Goal: Use online tool/utility: Use online tool/utility

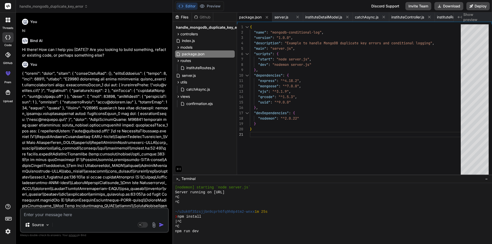
scroll to position [297, 0]
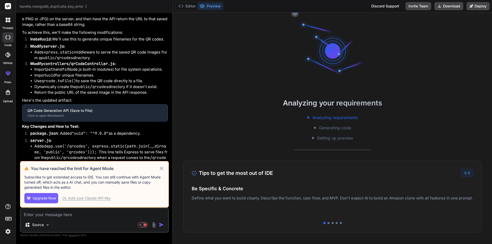
click at [161, 169] on icon at bounding box center [161, 168] width 3 height 3
type textarea "x"
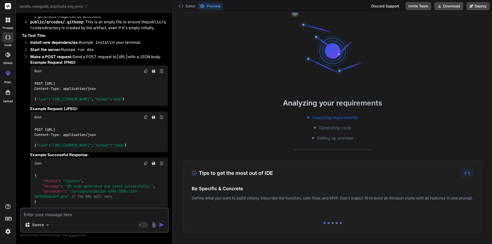
scroll to position [1468, 0]
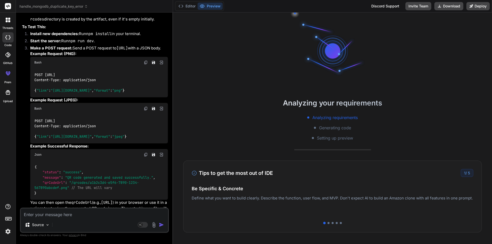
click at [82, 215] on textarea at bounding box center [94, 212] width 147 height 9
type textarea "h"
type textarea "x"
type textarea "ho"
type textarea "x"
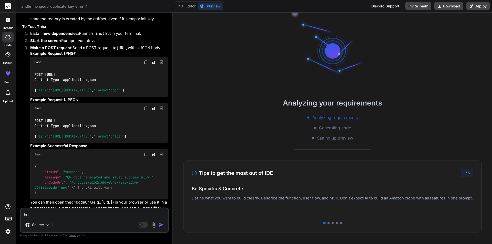
type textarea "how"
type textarea "x"
type textarea "how"
type textarea "x"
type textarea "how i"
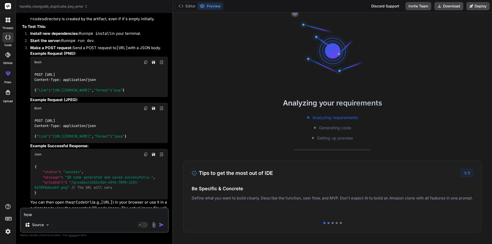
type textarea "x"
type textarea "how i"
type textarea "x"
type textarea "how i w"
type textarea "x"
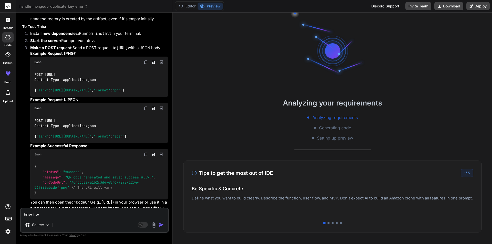
type textarea "how i wi"
type textarea "x"
type textarea "how i wil"
type textarea "x"
type textarea "how i will"
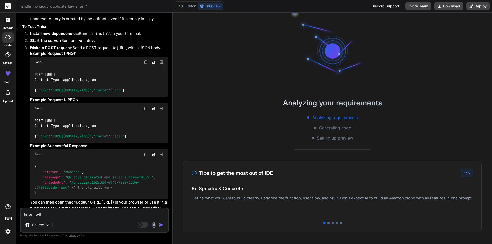
type textarea "x"
type textarea "how i will"
type textarea "x"
type textarea "how i will g"
type textarea "x"
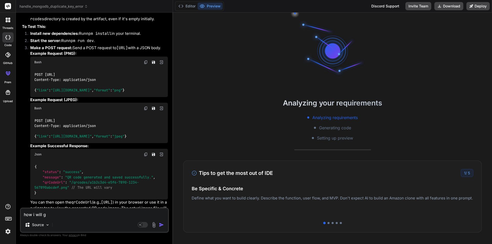
type textarea "how i will ge"
type textarea "x"
type textarea "how i will ger"
type textarea "x"
type textarea "how i will ge"
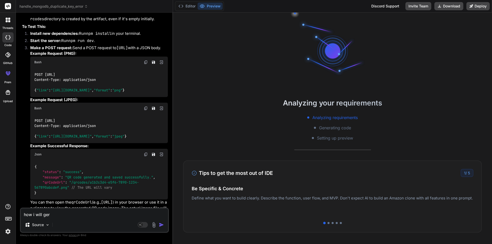
type textarea "x"
type textarea "how i will gen"
type textarea "x"
type textarea "how i will gene"
type textarea "x"
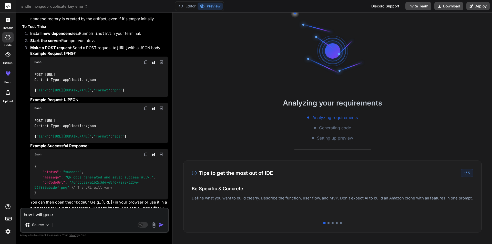
type textarea "how i will gener"
type textarea "x"
type textarea "how i will genera"
type textarea "x"
type textarea "how i will generat"
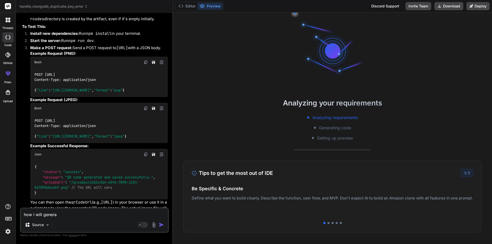
type textarea "x"
type textarea "how i will generate"
type textarea "x"
type textarea "how i will generate"
type textarea "x"
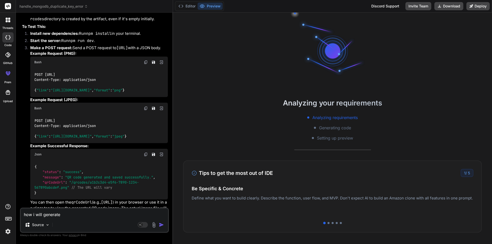
type textarea "how i will generate t"
type textarea "x"
type textarea "how i will generate th"
type textarea "x"
type textarea "how i will generate the"
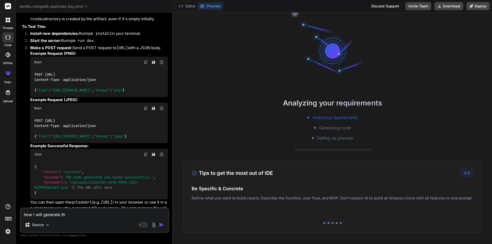
type textarea "x"
type textarea "how i will generate the"
type textarea "x"
type textarea "how i will generate the Q"
type textarea "x"
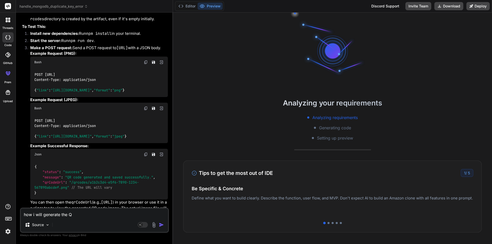
type textarea "how i will generate the QR"
type textarea "x"
type textarea "how i will generate the QR"
type textarea "x"
type textarea "how i will generate the QR c"
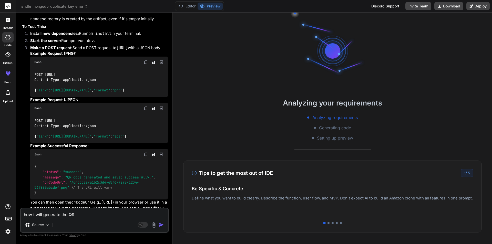
type textarea "x"
type textarea "how i will generate the QR co"
type textarea "x"
type textarea "how i will generate the QR cod"
type textarea "x"
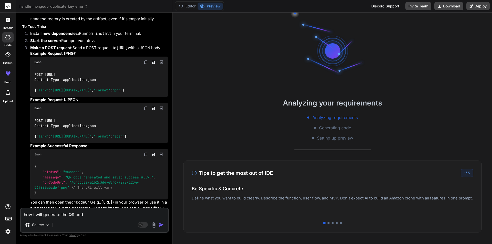
type textarea "how i will generate the QR code"
type textarea "x"
type textarea "how i will generate the QR code"
type textarea "x"
type textarea "how i will generate the QR code i"
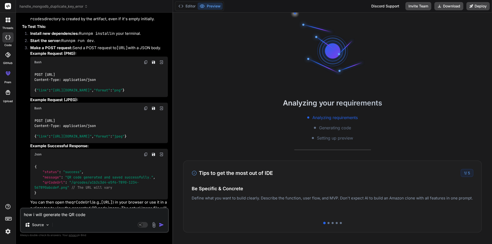
type textarea "x"
type textarea "how i will generate the QR code in"
type textarea "x"
type textarea "how i will generate the QR code in"
type textarea "x"
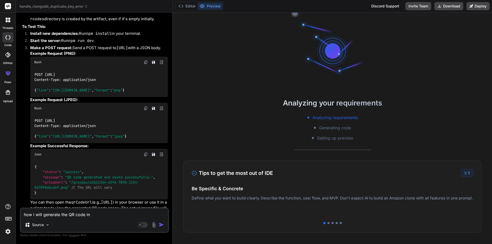
type textarea "how i will generate the QR code in r"
type textarea "x"
type textarea "how i will generate the QR code in re"
type textarea "x"
type textarea "how i will generate the QR code in rea"
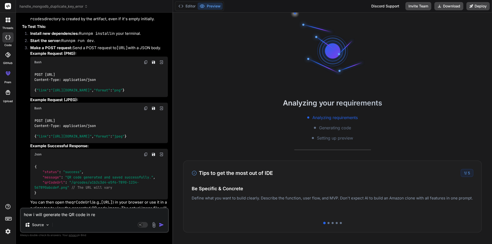
type textarea "x"
type textarea "how i will generate the QR code in reac"
type textarea "x"
type textarea "how i will generate the QR code in react"
type textarea "x"
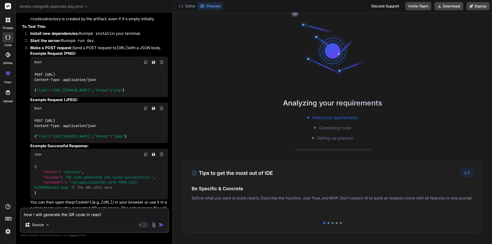
type textarea "how i will generate the QR code in reactj"
type textarea "x"
type textarea "how i will generate the QR code in reactjs"
type textarea "x"
type textarea "how i will generate the QR code in reactjs"
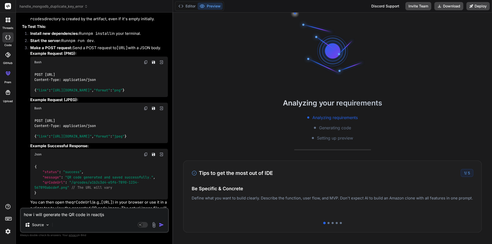
type textarea "x"
type textarea "how i will generate the QR code in reactjs o"
type textarea "x"
type textarea "how i will generate the QR code in reactjs of"
type textarea "x"
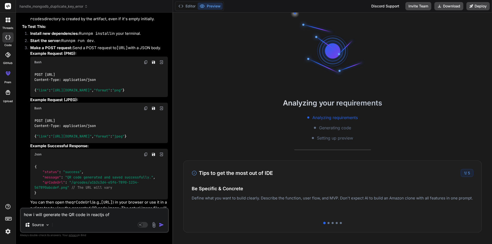
type textarea "how i will generate the QR code in reactjs of"
type textarea "x"
type textarea "how i will generate the QR code in reactjs of"
type textarea "x"
type textarea "how i will generate the QR code in reactjs o"
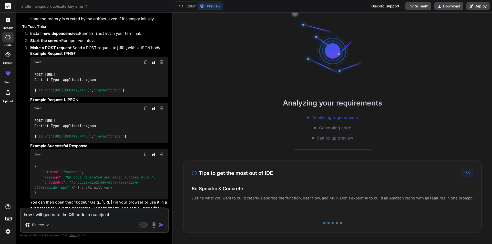
type textarea "x"
type textarea "how i will generate the QR code in reactjs"
type textarea "x"
type textarea "how i will generate the QR code in reactjs w"
type textarea "x"
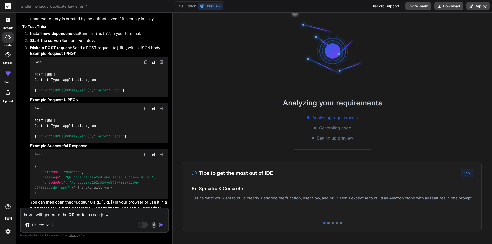
type textarea "how i will generate the QR code in reactjs wi"
type textarea "x"
type textarea "how i will generate the QR code in reactjs wit"
type textarea "x"
type textarea "how i will generate the QR code in reactjs with"
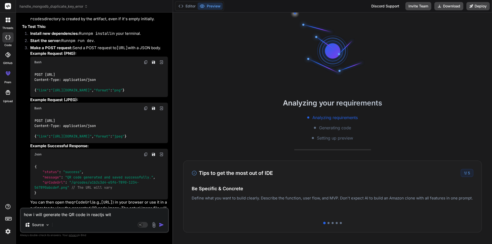
type textarea "x"
type textarea "how i will generate the QR code in reactjs with"
type textarea "x"
type textarea "how i will generate the QR code in reactjs with a"
type textarea "x"
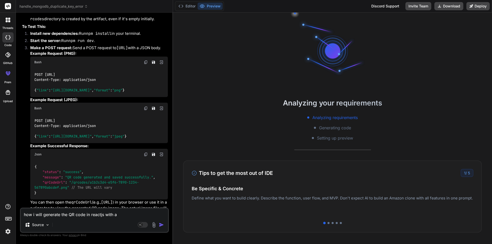
type textarea "how i will generate the QR code in reactjs with a"
type textarea "x"
type textarea "how i will generate the QR code in reactjs with a u"
type textarea "x"
type textarea "how i will generate the QR code in reactjs with a ur"
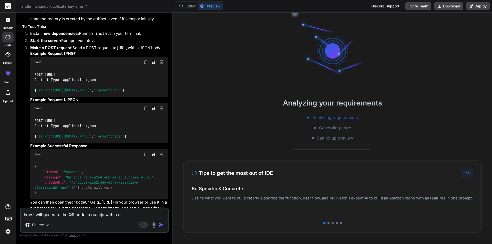
type textarea "x"
type textarea "how i will generate the QR code in reactjs with a url"
type textarea "x"
type textarea "how i will generate the QR code in reactjs with a url"
type textarea "x"
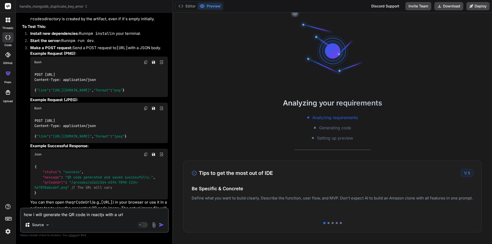
type textarea "how i will generate the QR code in reactjs with a url a"
type textarea "x"
type textarea "how i will generate the QR code in reactjs with a url an"
type textarea "x"
type textarea "how i will generate the QR code in reactjs with a url and"
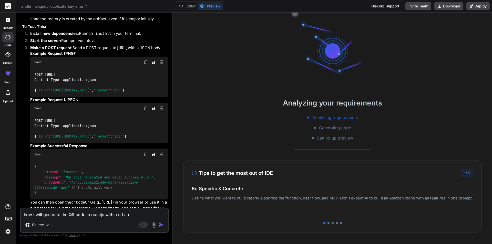
type textarea "x"
type textarea "how i will generate the QR code in reactjs with a url and"
type textarea "x"
type textarea "how i will generate the QR code in reactjs with a url and a"
type textarea "x"
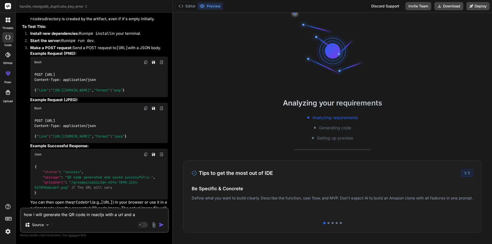
type textarea "how i will generate the QR code in reactjs with a url and al"
type textarea "x"
type textarea "how i will generate the QR code in reactjs with a url and als"
type textarea "x"
type textarea "how i will generate the QR code in reactjs with a url and also"
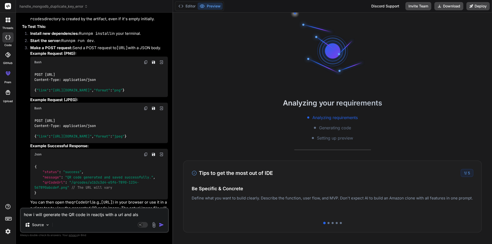
type textarea "x"
type textarea "how i will generate the QR code in reactjs with a url and also"
type textarea "x"
type textarea "how i will generate the QR code in reactjs with a url and also i"
type textarea "x"
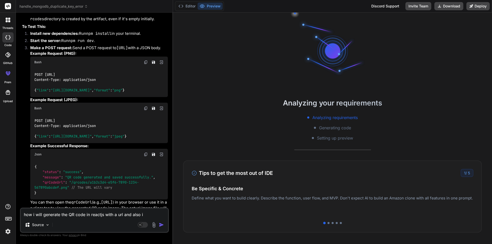
type textarea "how i will generate the QR code in reactjs with a url and also i"
type textarea "x"
type textarea "how i will generate the QR code in reactjs with a url and also i w"
type textarea "x"
type textarea "how i will generate the QR code in reactjs with a url and also i wa"
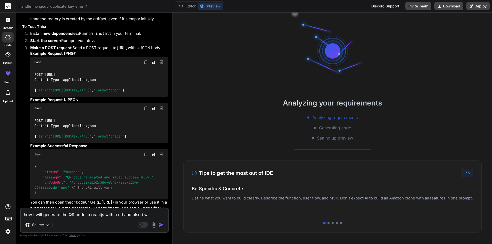
type textarea "x"
type textarea "how i will generate the QR code in reactjs with a url and also i wan"
type textarea "x"
type textarea "how i will generate the QR code in reactjs with a url and also i want"
type textarea "x"
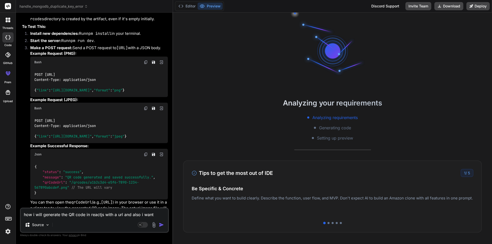
type textarea "how i will generate the QR code in reactjs with a url and also i want"
type textarea "x"
type textarea "how i will generate the QR code in reactjs with a url and also i want t"
type textarea "x"
type textarea "how i will generate the QR code in reactjs with a url and also i want to"
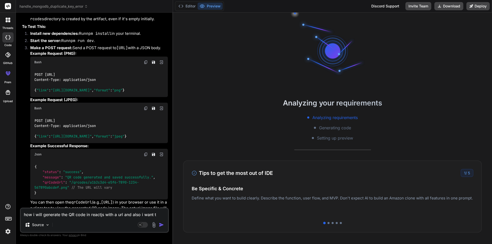
type textarea "x"
type textarea "how i will generate the QR code in reactjs with a url and also i want to"
type textarea "x"
type textarea "how i will generate the QR code in reactjs with a url and also i want to a"
type textarea "x"
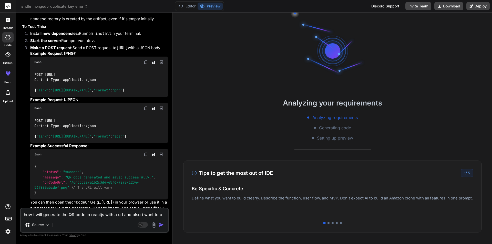
type textarea "how i will generate the QR code in reactjs with a url and also i want to ad"
type textarea "x"
type textarea "how i will generate the QR code in reactjs with a url and also i want to add"
type textarea "x"
type textarea "how i will generate the QR code in reactjs with a url and also i want to add"
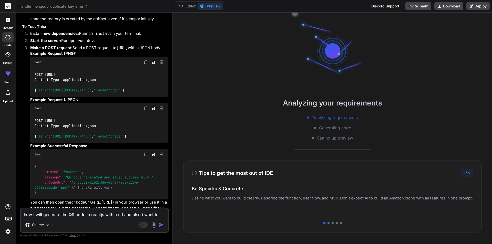
type textarea "x"
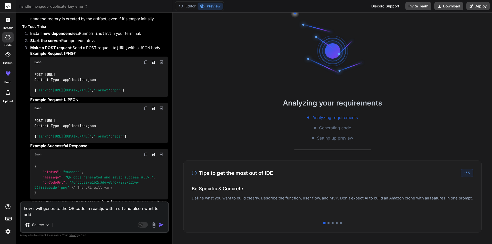
type textarea "how i will generate the QR code in reactjs with a url and also i want to add t"
type textarea "x"
type textarea "how i will generate the QR code in reactjs with a url and also i want to add th"
type textarea "x"
type textarea "how i will generate the QR code in reactjs with a url and also i want to add the"
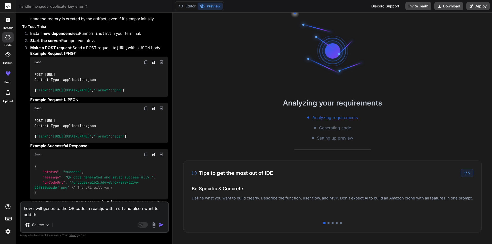
type textarea "x"
type textarea "how i will generate the QR code in reactjs with a url and also i want to add the"
type textarea "x"
type textarea "how i will generate the QR code in reactjs with a url and also i want to add th…"
type textarea "x"
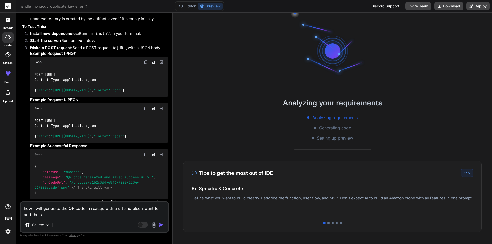
type textarea "how i will generate the QR code in reactjs with a url and also i want to add th…"
type textarea "x"
type textarea "how i will generate the QR code in reactjs with a url and also i want to add th…"
type textarea "x"
type textarea "how i will generate the QR code in reactjs with a url and also i want to add th…"
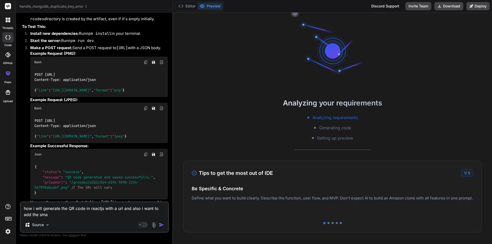
type textarea "x"
type textarea "how i will generate the QR code in reactjs with a url and also i want to add th…"
type textarea "x"
type textarea "how i will generate the QR code in reactjs with a url and also i want to add th…"
type textarea "x"
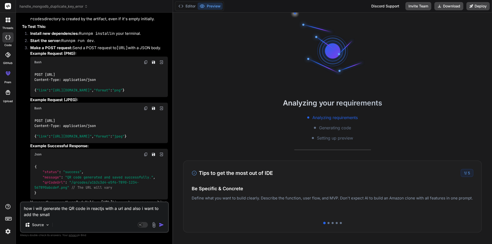
type textarea "how i will generate the QR code in reactjs with a url and also i want to add th…"
type textarea "x"
type textarea "how i will generate the QR code in reactjs with a url and also i want to add th…"
type textarea "x"
type textarea "how i will generate the QR code in reactjs with a url and also i want to add th…"
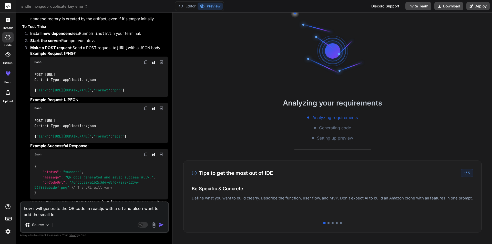
type textarea "x"
type textarea "how i will generate the QR code in reactjs with a url and also i want to add th…"
type textarea "x"
type textarea "how i will generate the QR code in reactjs with a url and also i want to add th…"
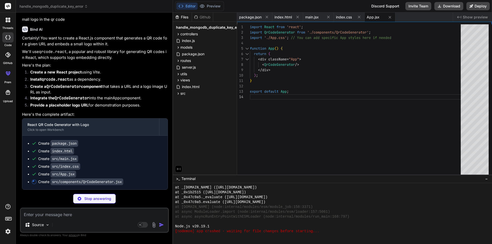
scroll to position [185, 0]
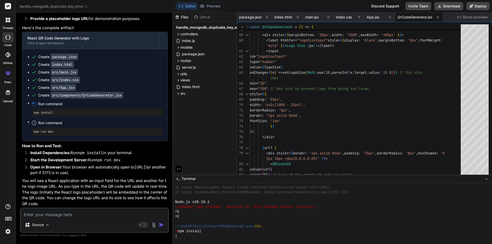
click at [192, 5] on button "Editor" at bounding box center [186, 6] width 21 height 7
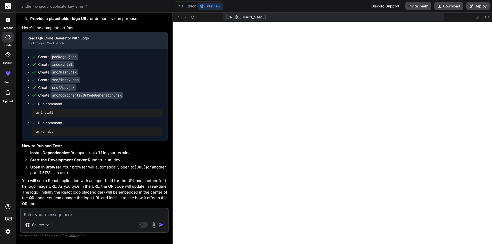
scroll to position [418, 0]
click at [183, 5] on icon at bounding box center [180, 6] width 5 height 5
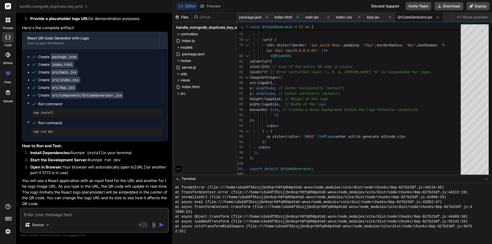
scroll to position [2284, 0]
click at [212, 3] on button "Preview" at bounding box center [209, 6] width 25 height 7
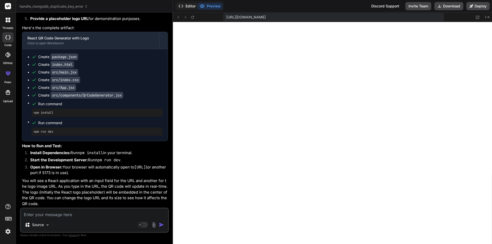
click at [187, 6] on button "Editor" at bounding box center [186, 6] width 21 height 7
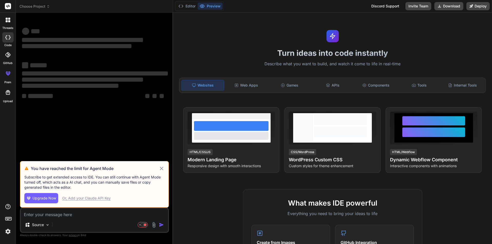
click at [71, 215] on textarea at bounding box center [94, 212] width 147 height 9
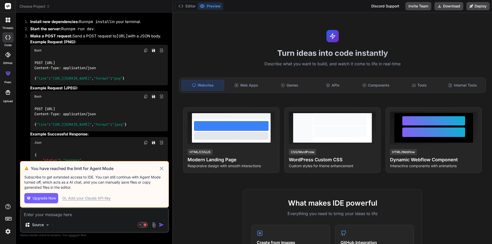
click at [161, 167] on icon at bounding box center [161, 168] width 6 height 6
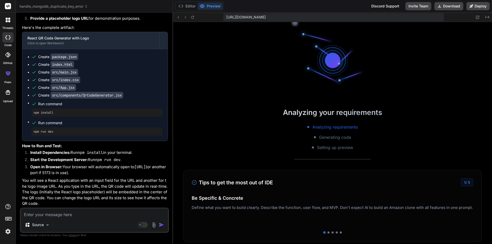
scroll to position [97, 0]
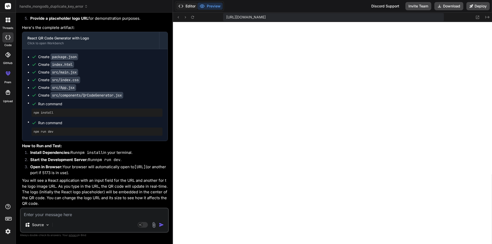
click at [187, 6] on button "Editor" at bounding box center [186, 6] width 21 height 7
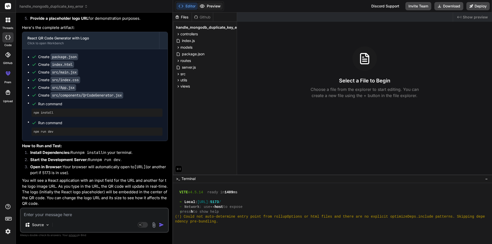
click at [204, 7] on icon at bounding box center [201, 6] width 5 height 5
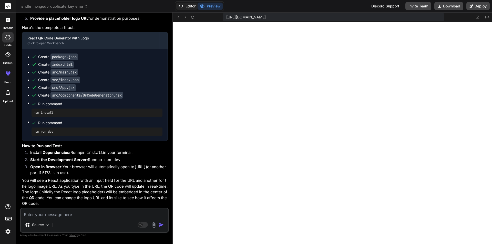
click at [188, 5] on button "Editor" at bounding box center [186, 6] width 21 height 7
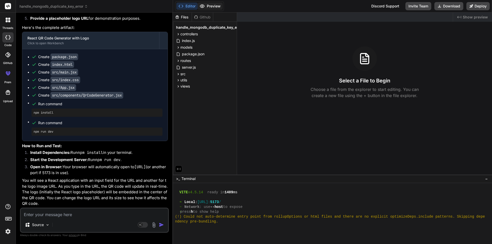
click at [215, 4] on button "Preview" at bounding box center [209, 6] width 25 height 7
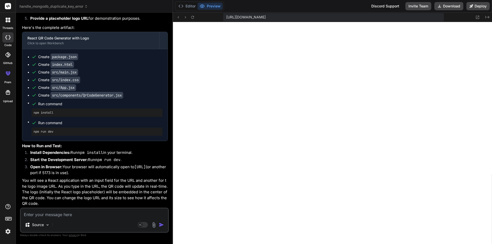
scroll to position [1761, 0]
click at [184, 5] on button "Editor" at bounding box center [186, 6] width 21 height 7
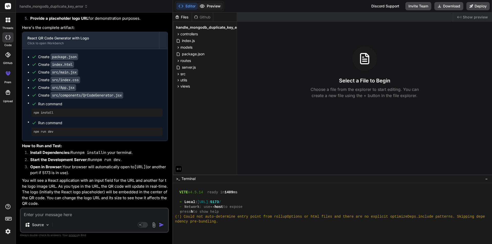
click at [205, 7] on button "Preview" at bounding box center [209, 6] width 25 height 7
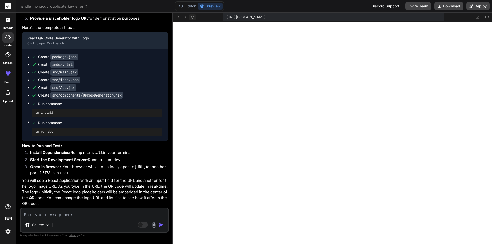
click at [194, 15] on icon at bounding box center [192, 17] width 4 height 4
click at [193, 16] on icon at bounding box center [192, 17] width 3 height 3
click at [193, 17] on icon at bounding box center [192, 17] width 3 height 3
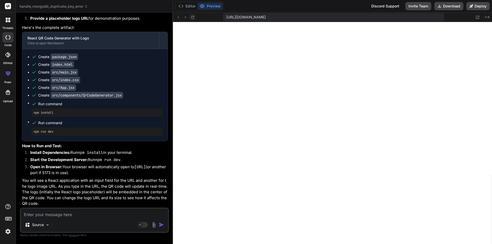
click at [193, 17] on icon at bounding box center [192, 17] width 3 height 3
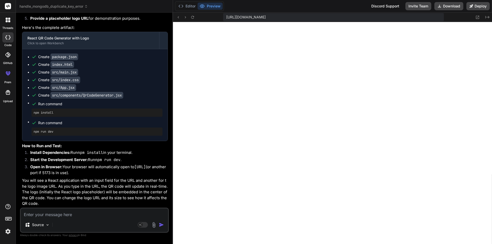
scroll to position [1812, 0]
click at [191, 5] on button "Editor" at bounding box center [186, 6] width 21 height 7
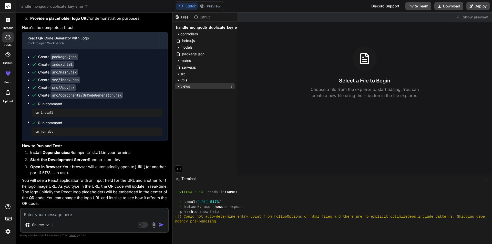
click at [181, 87] on span "views" at bounding box center [184, 86] width 9 height 5
click at [186, 94] on span "confirmation.ejs" at bounding box center [199, 93] width 27 height 6
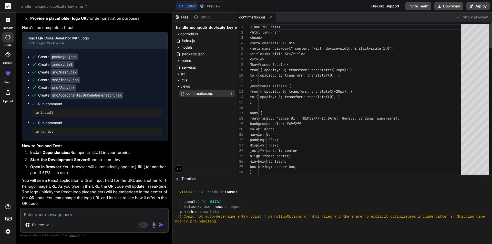
type textarea "x"
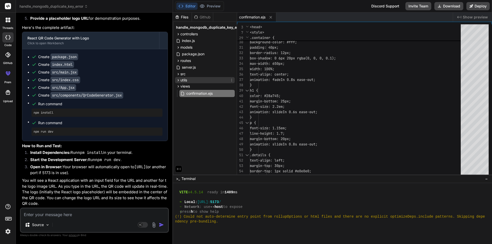
click at [187, 80] on div "utils" at bounding box center [205, 80] width 60 height 6
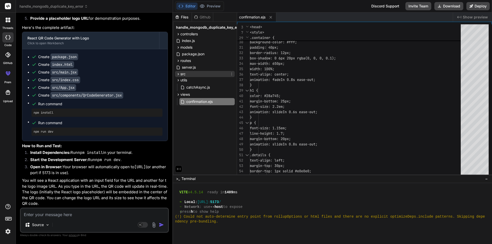
click at [179, 75] on icon at bounding box center [178, 74] width 4 height 4
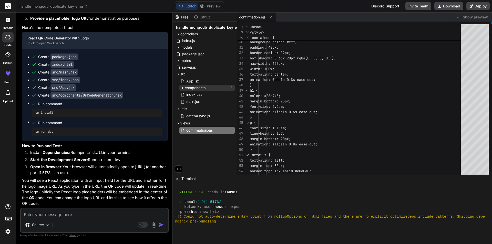
click at [192, 86] on span "components" at bounding box center [195, 87] width 21 height 5
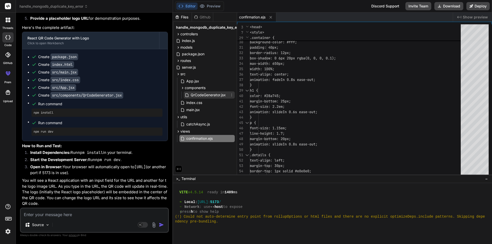
click at [200, 95] on span "QrCodeGenerator.jsx" at bounding box center [208, 95] width 36 height 6
type textarea "<p style={{ color: '#888' }}>Please enter a URL to generate a QR code.</p> )} <…"
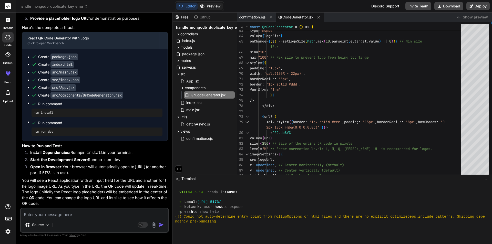
click at [213, 8] on button "Preview" at bounding box center [209, 6] width 25 height 7
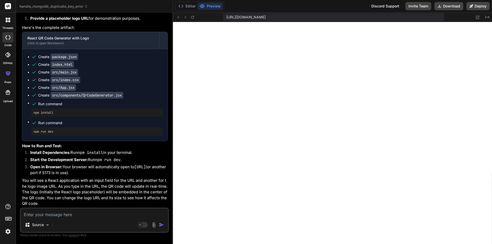
click at [195, 20] on div at bounding box center [185, 17] width 20 height 6
click at [193, 19] on icon at bounding box center [192, 17] width 4 height 4
click at [188, 7] on button "Editor" at bounding box center [186, 6] width 21 height 7
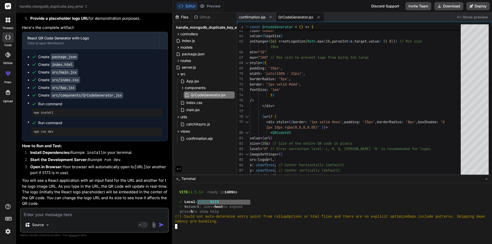
drag, startPoint x: 251, startPoint y: 203, endPoint x: 205, endPoint y: 201, distance: 45.9
type textarea "[URL]"
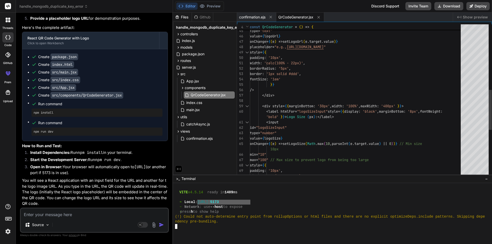
scroll to position [0, 0]
click at [322, 65] on div "width : 'calc(100% - 22px)' , style = { { padding : '10px' , min = "10" max = "…" at bounding box center [357, 65] width 214 height 581
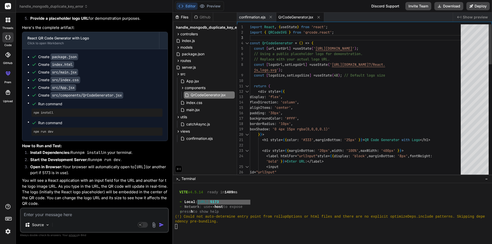
type textarea "import React, { useState } from 'react'; import { QRCodeSVG } from 'qrcode.reac…"
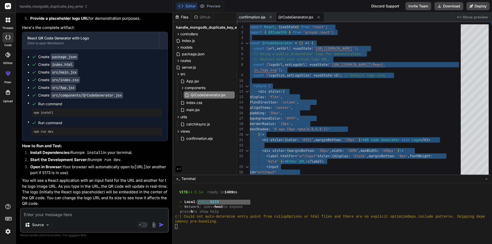
click at [54, 217] on div "Source Agent Mode. When this toggle is activated, AI automatically makes decisi…" at bounding box center [94, 220] width 149 height 25
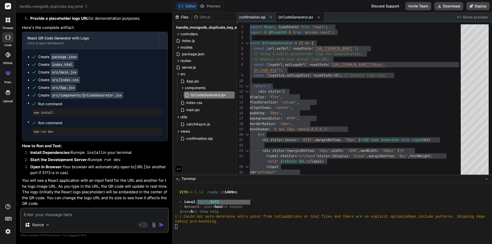
click at [53, 215] on textarea at bounding box center [94, 212] width 147 height 9
paste textarea "data:image/png;base64,iVBORw0KGgoAAAANSUhEUgAAADAAAAAwCAYAAABXAvmHAAAH/0lEQVR4n…"
type textarea "data:image/png;base64,iVBORw0KGgoAAAANSUhEUgAAADAAAAAwCAYAAABXAvmHAAAH/0lEQVR4n…"
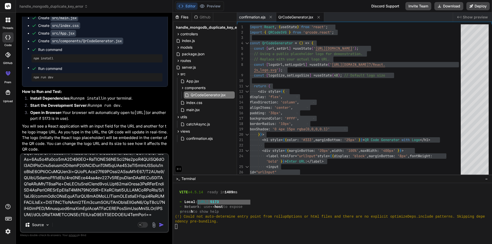
type textarea "x"
type textarea "data:image/png;base64,iVBORw0KGgoAAAANSUhEUgAAADAAAAAwCAYAAABXAvmHAAAH/0lEQVR4n…"
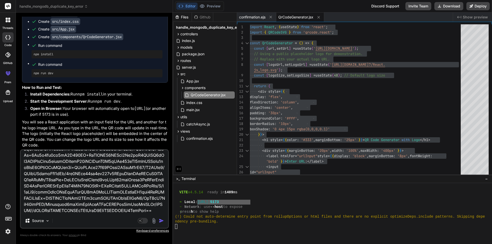
type textarea "x"
click at [78, 208] on textarea at bounding box center [94, 181] width 147 height 63
paste textarea "file:///C:/Users/asifk/Pictures/readmax_logo.png"
type textarea "file:///C:/Users/asifk/Pictures/readmax_logo.png"
type textarea "x"
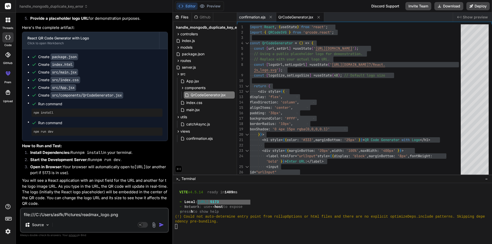
scroll to position [0, 0]
type textarea "x"
type textarea "i"
type textarea "x"
type textarea "i"
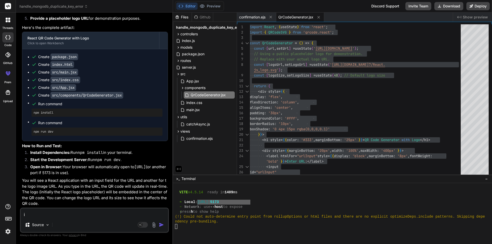
type textarea "x"
type textarea "i w"
type textarea "x"
type textarea "i wa"
type textarea "x"
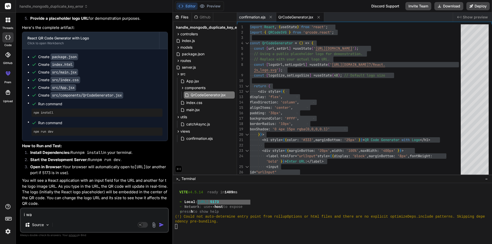
type textarea "i wan"
type textarea "x"
type textarea "i want"
type textarea "x"
type textarea "i want"
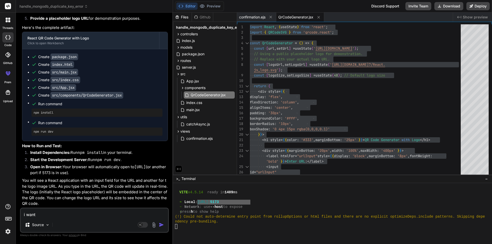
type textarea "x"
type textarea "i want t"
type textarea "x"
type textarea "i want to"
type textarea "x"
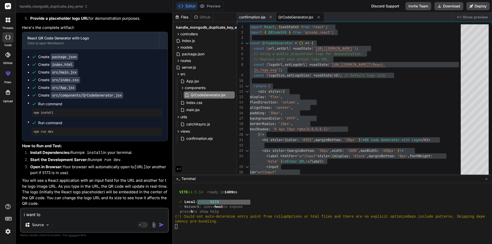
type textarea "i want to"
type textarea "x"
type textarea "i want to u"
type textarea "x"
type textarea "i want to up"
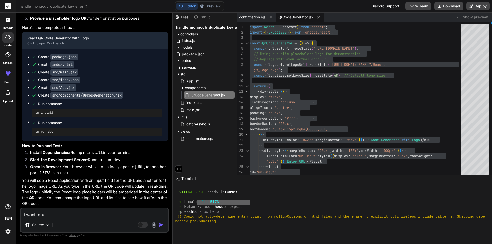
type textarea "x"
type textarea "i want to upl"
type textarea "x"
type textarea "i want to uplo"
type textarea "x"
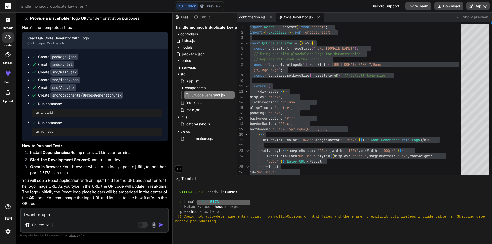
type textarea "i want to uploa"
type textarea "x"
type textarea "i want to upload"
type textarea "x"
type textarea "i want to upload"
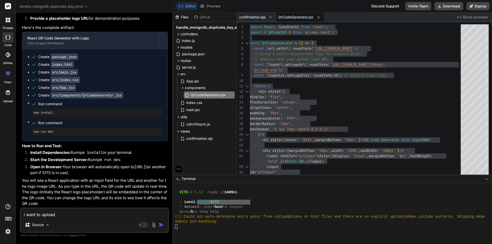
type textarea "x"
type textarea "i want to upload t"
type textarea "x"
type textarea "i want to upload th"
type textarea "x"
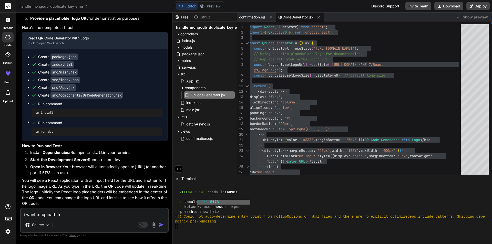
type textarea "i want to upload the"
type textarea "x"
type textarea "i want to upload the"
type textarea "x"
type textarea "i want to upload the l"
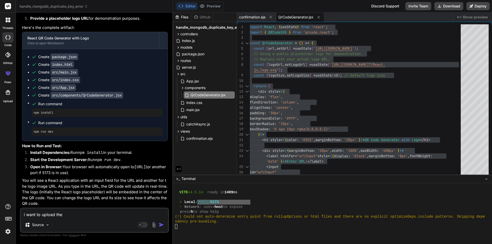
type textarea "x"
type textarea "i want to upload the lo"
type textarea "x"
type textarea "i want to upload the log"
type textarea "x"
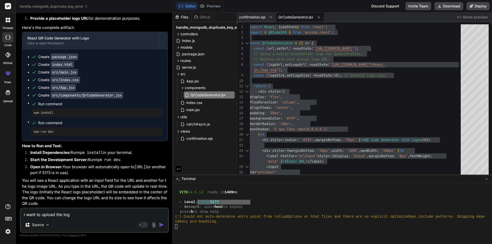
type textarea "i want to upload the logo"
type textarea "x"
type textarea "i want to upload the logo"
type textarea "x"
type textarea "i want to upload the logo f"
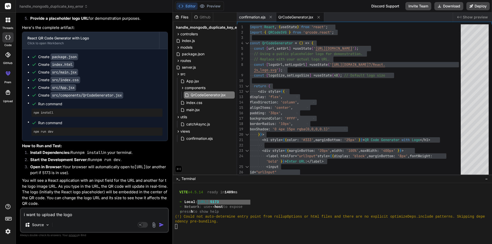
type textarea "x"
type textarea "i want to upload the logo fr"
type textarea "x"
type textarea "i want to upload the logo fro"
type textarea "x"
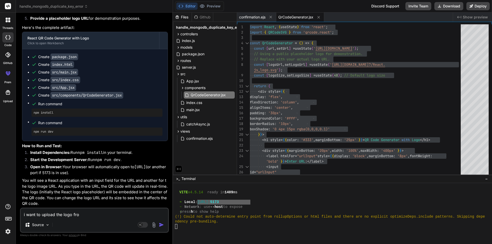
type textarea "i want to upload the logo from"
type textarea "x"
type textarea "i want to upload the logo from"
type textarea "x"
type textarea "i want to upload the logo from t"
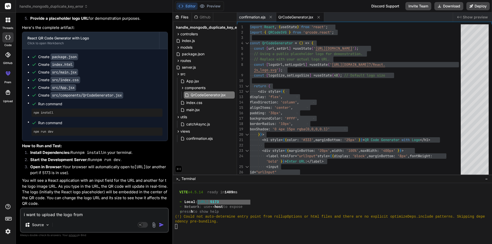
type textarea "x"
type textarea "i want to upload the logo from"
type textarea "x"
type textarea "i want to upload the logo from p"
type textarea "x"
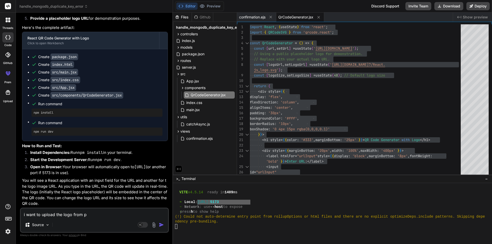
type textarea "i want to upload the logo from pn"
type textarea "x"
type textarea "i want to upload the logo from png"
type textarea "x"
type textarea "i want to upload the logo from png"
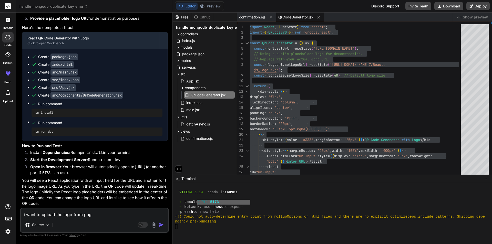
type textarea "x"
type textarea "i want to upload the logo from png f"
type textarea "x"
type textarea "i want to upload the logo from png fr"
type textarea "x"
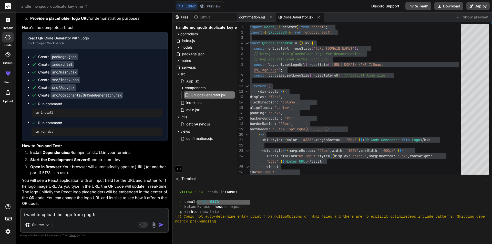
type textarea "i want to upload the logo from png fro"
type textarea "x"
type textarea "i want to upload the logo from png from"
type textarea "x"
type textarea "i want to upload the logo from png from"
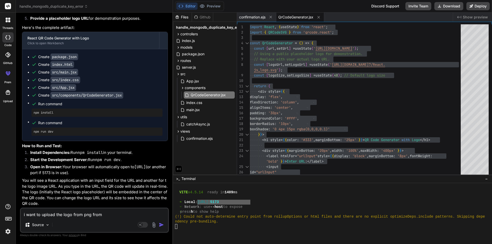
type textarea "x"
type textarea "i want to upload the logo from png from t"
type textarea "x"
type textarea "i want to upload the logo from png from th"
type textarea "x"
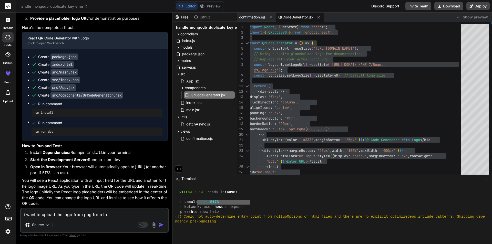
type textarea "i want to upload the logo from png from the"
type textarea "x"
type textarea "i want to upload the logo from png from the"
type textarea "x"
type textarea "i want to upload the logo from png from the"
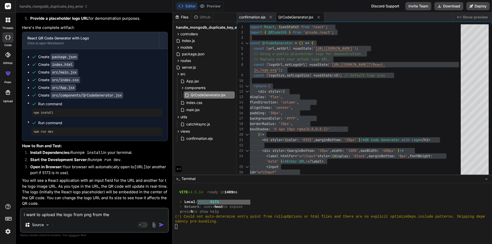
type textarea "x"
type textarea "i want to upload the logo from png from th"
type textarea "x"
type textarea "i want to upload the logo from png from t"
type textarea "x"
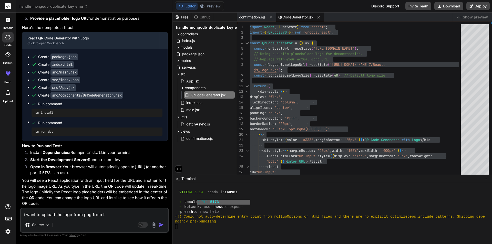
type textarea "i want to upload the logo from png from"
type textarea "x"
type textarea "i want to upload the logo from png from"
type textarea "x"
type textarea "i want to upload the logo from png fro"
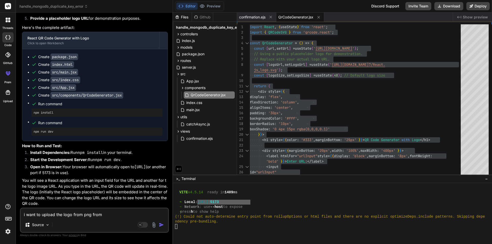
type textarea "x"
type textarea "i want to upload the logo from png fr"
type textarea "x"
type textarea "i want to upload the logo from png f"
type textarea "x"
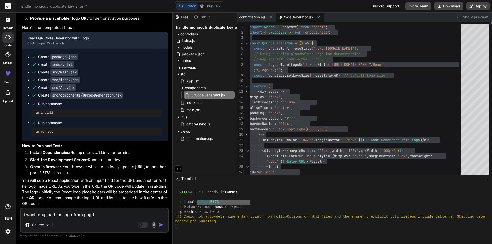
type textarea "i want to upload the logo from png"
type textarea "x"
type textarea "i want to upload the logo from png"
type textarea "x"
type textarea "i want to upload the logo from pn"
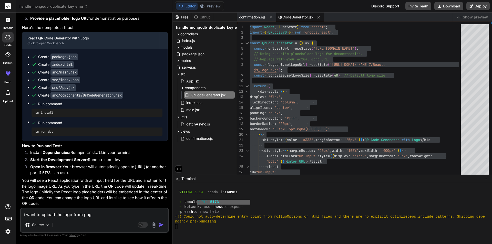
type textarea "x"
type textarea "i want to upload the logo from p"
type textarea "x"
type textarea "i want to upload the logo from"
type textarea "x"
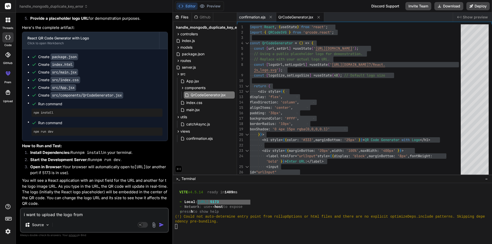
type textarea "i want to upload the logo from i"
type textarea "x"
type textarea "i want to upload the logo from im"
type textarea "x"
type textarea "i want to upload the logo from ima"
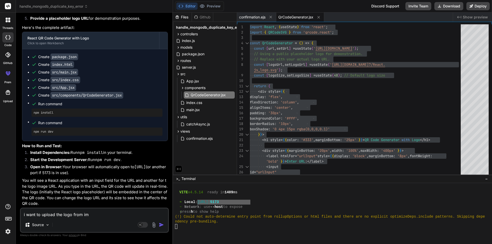
type textarea "x"
type textarea "i want to upload the logo from imag"
type textarea "x"
type textarea "i want to upload the logo from image"
type textarea "x"
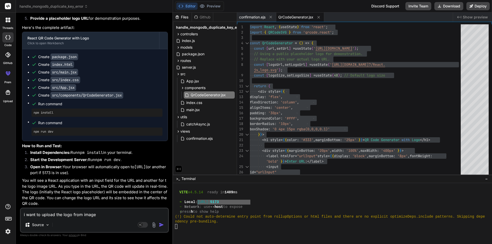
type textarea "i want to upload the logo from image"
type textarea "x"
type textarea "i want to upload the logo from image f"
type textarea "x"
type textarea "i want to upload the logo from image fr"
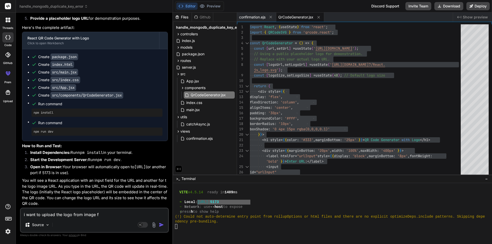
type textarea "x"
type textarea "i want to upload the logo from image fro"
type textarea "x"
type textarea "i want to upload the logo from image from"
type textarea "x"
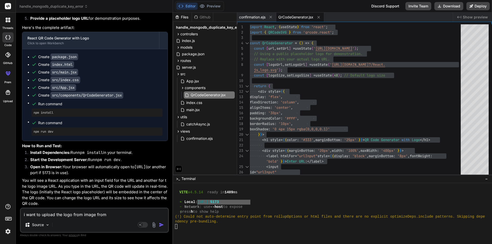
type textarea "i want to upload the logo from image from"
type textarea "x"
type textarea "i want to upload the logo from image from t"
type textarea "x"
type textarea "i want to upload the logo from image from th"
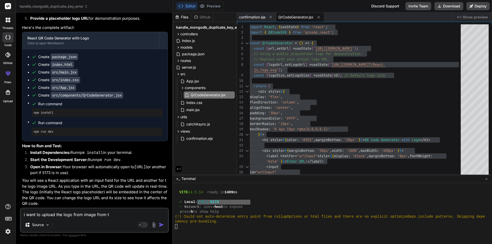
type textarea "x"
type textarea "i want to upload the logo from image from the"
type textarea "x"
type textarea "i want to upload the logo from image from the"
type textarea "x"
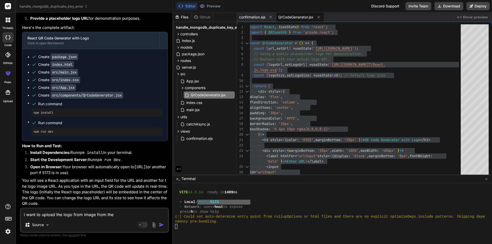
type textarea "i want to upload the logo from image from the f"
type textarea "x"
type textarea "i want to upload the logo from image from the fi"
type textarea "x"
type textarea "i want to upload the logo from image from the fil"
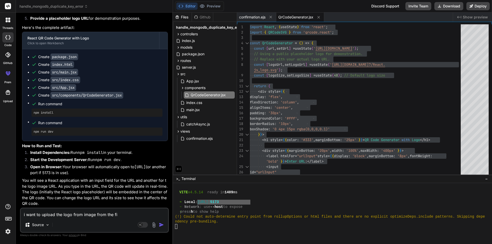
type textarea "x"
type textarea "i want to upload the logo from image from the file"
type textarea "x"
type textarea "i want to upload the logo from image from the fil"
type textarea "x"
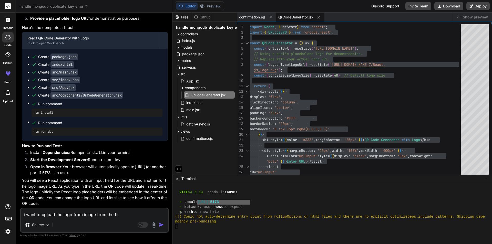
type textarea "i want to upload the logo from image from the fi"
type textarea "x"
type textarea "i want to upload the logo from image from the f"
type textarea "x"
type textarea "i want to upload the logo from image from the"
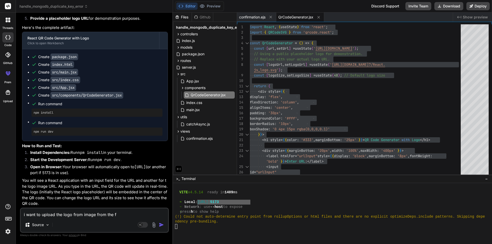
type textarea "x"
type textarea "i want to upload the logo from image from the l"
type textarea "x"
type textarea "i want to upload the logo from image from the lo"
type textarea "x"
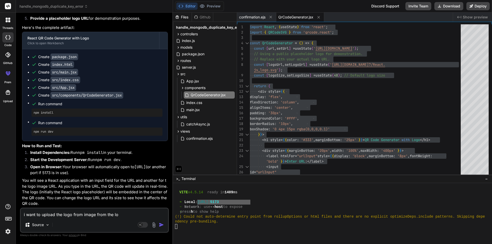
type textarea "i want to upload the logo from image from the loc"
type textarea "x"
type textarea "i want to upload the logo from image from the loca"
type textarea "x"
type textarea "i want to upload the logo from image from the local"
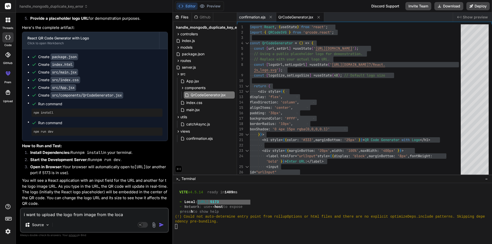
type textarea "x"
type textarea "i want to upload the logo from image from the local"
type textarea "x"
type textarea "i want to upload the logo from image from the local s"
type textarea "x"
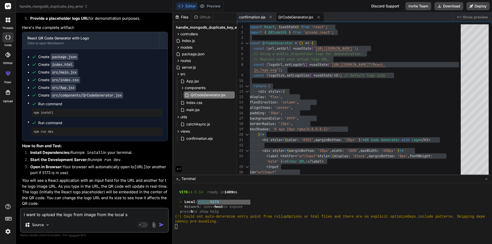
type textarea "i want to upload the logo from image from the local sy"
type textarea "x"
type textarea "i want to upload the logo from image from the local sys"
type textarea "x"
type textarea "i want to upload the logo from image from the local syst"
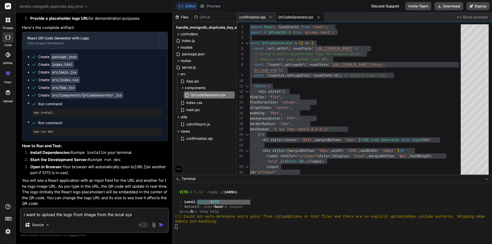
type textarea "x"
type textarea "i want to upload the logo from image from the local syste"
type textarea "x"
type textarea "i want to upload the logo from image from the local system"
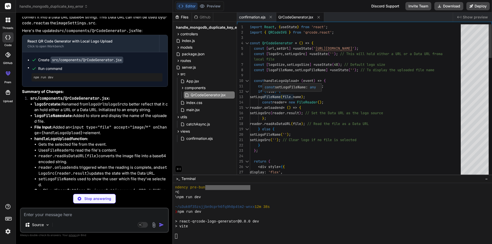
scroll to position [180, 0]
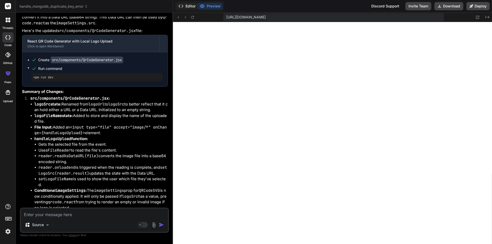
click at [189, 6] on button "Editor" at bounding box center [186, 6] width 21 height 7
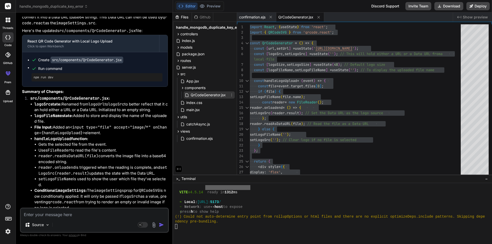
drag, startPoint x: 217, startPoint y: 94, endPoint x: 199, endPoint y: 98, distance: 18.3
click at [199, 98] on div "QrCodeGenerator.jsx" at bounding box center [209, 94] width 51 height 7
click at [198, 95] on span "QrCodeGenerator.jsx" at bounding box center [208, 95] width 36 height 6
drag, startPoint x: 196, startPoint y: 93, endPoint x: 323, endPoint y: 56, distance: 132.3
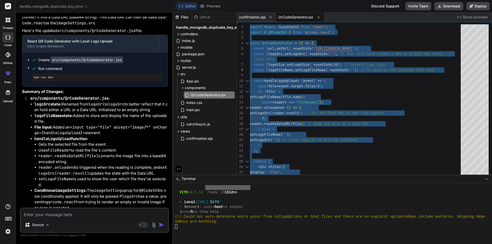
click at [42, 216] on textarea at bounding box center [94, 212] width 147 height 9
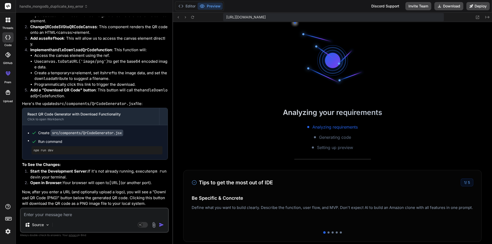
scroll to position [263, 0]
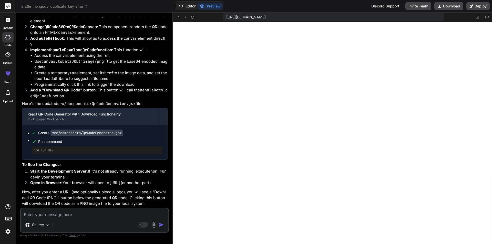
click at [190, 5] on button "Editor" at bounding box center [186, 6] width 21 height 7
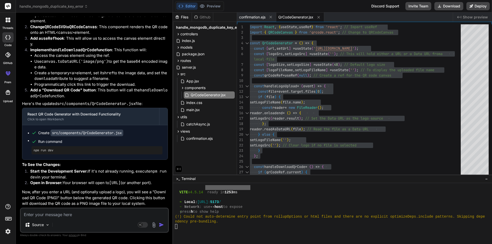
click at [62, 213] on textarea at bounding box center [94, 212] width 147 height 9
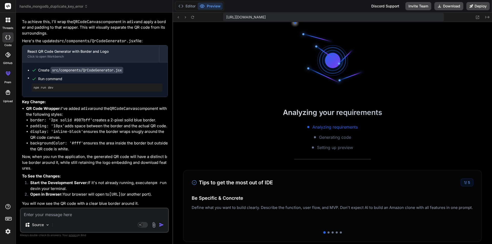
scroll to position [345, 0]
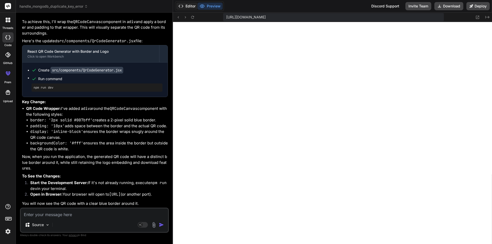
click at [186, 5] on button "Editor" at bounding box center [186, 6] width 21 height 7
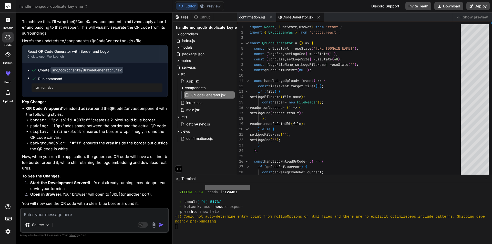
scroll to position [2652, 0]
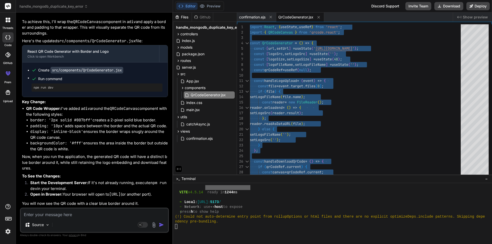
click at [60, 209] on textarea at bounding box center [94, 212] width 147 height 9
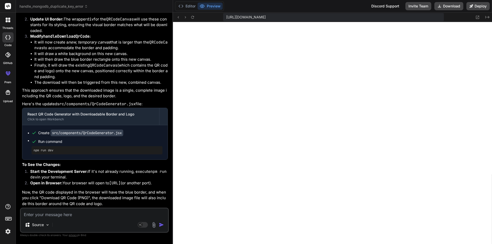
scroll to position [2946, 0]
click at [189, 6] on button "Editor" at bounding box center [186, 6] width 21 height 7
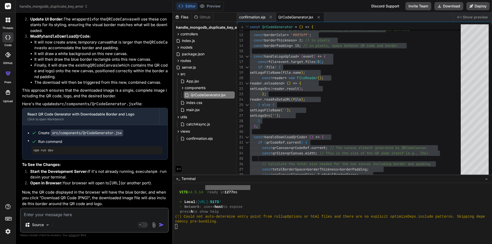
click at [50, 214] on textarea at bounding box center [94, 212] width 147 height 9
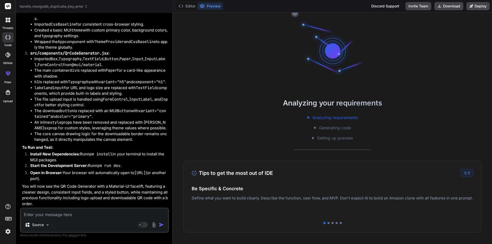
scroll to position [3419, 0]
click at [188, 7] on button "Editor" at bounding box center [186, 6] width 21 height 7
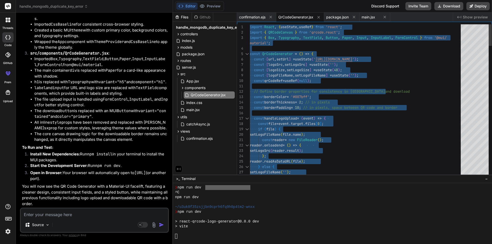
scroll to position [550, 0]
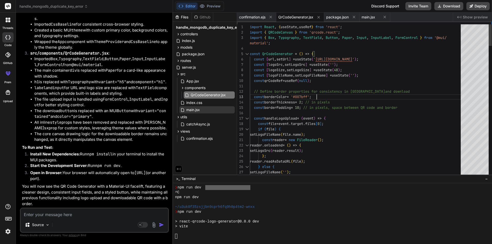
scroll to position [598, 0]
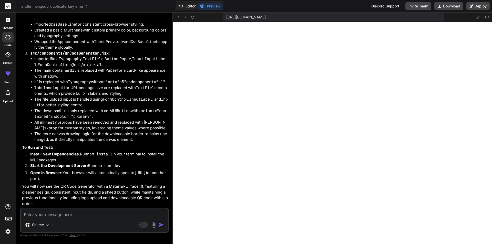
click at [186, 8] on button "Editor" at bounding box center [186, 6] width 21 height 7
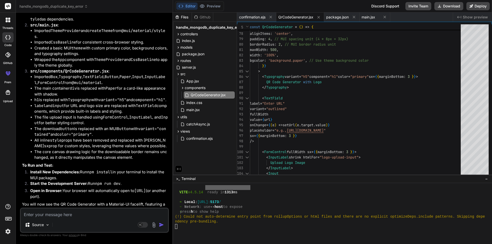
scroll to position [3240, 0]
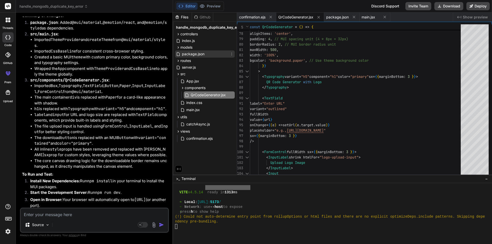
click at [189, 52] on span "package.json" at bounding box center [193, 54] width 24 height 6
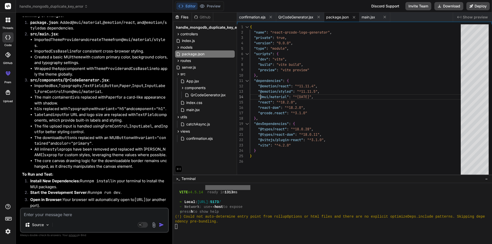
scroll to position [0, 0]
drag, startPoint x: 260, startPoint y: 96, endPoint x: 288, endPoint y: 98, distance: 27.2
click at [288, 98] on div "{ "name" : "react-qrcode-logo-generator" , "private" : true , "version" : "0.0.…" at bounding box center [357, 100] width 214 height 153
click at [287, 95] on div "{ "name" : "react-qrcode-logo-generator" , "private" : true , "version" : "0.0.…" at bounding box center [357, 100] width 214 height 153
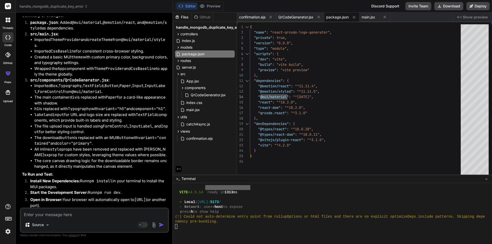
click at [69, 217] on textarea at bounding box center [94, 212] width 147 height 9
paste textarea "• Product value proposition (hero text + graphics) • Button 1: Play Demo Video …"
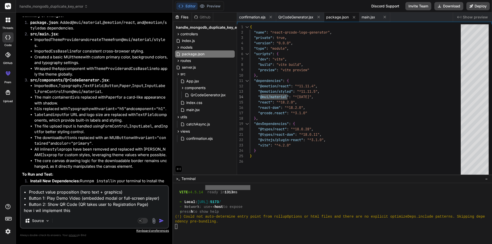
click at [81, 211] on textarea "• Product value proposition (hero text + graphics) • Button 1: Play Demo Video …" at bounding box center [94, 200] width 147 height 28
click at [162, 221] on img "button" at bounding box center [161, 220] width 5 height 5
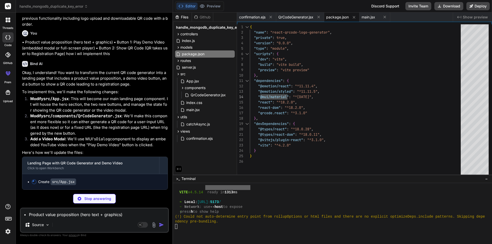
scroll to position [3598, 0]
click at [317, 16] on icon at bounding box center [318, 17] width 4 height 4
click at [335, 17] on icon at bounding box center [336, 17] width 4 height 4
click at [306, 18] on icon at bounding box center [306, 17] width 3 height 3
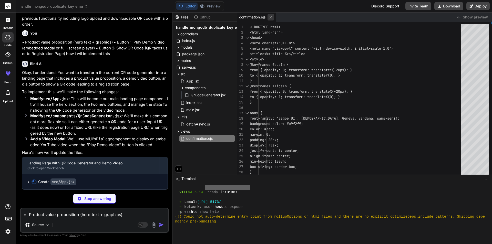
click at [270, 18] on icon at bounding box center [270, 17] width 4 height 4
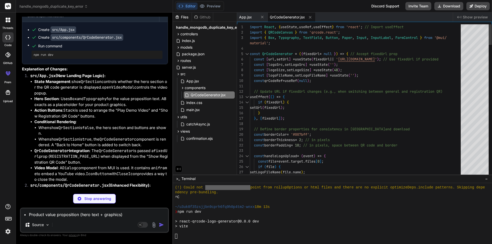
scroll to position [676, 0]
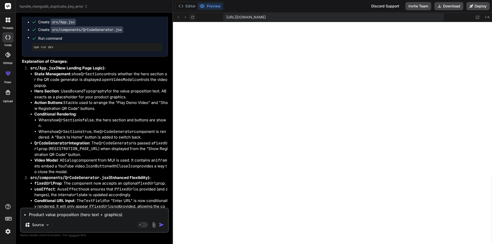
click at [195, 18] on button at bounding box center [192, 17] width 6 height 6
click at [191, 7] on button "Editor" at bounding box center [186, 6] width 21 height 7
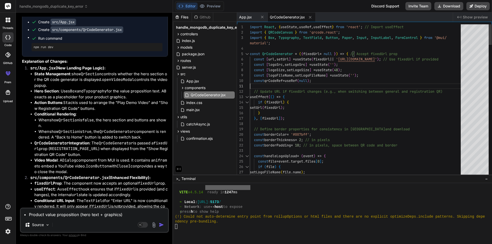
scroll to position [0, 0]
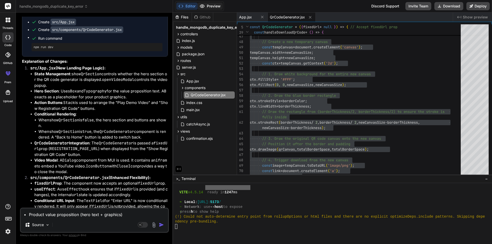
click at [208, 5] on button "Preview" at bounding box center [209, 6] width 25 height 7
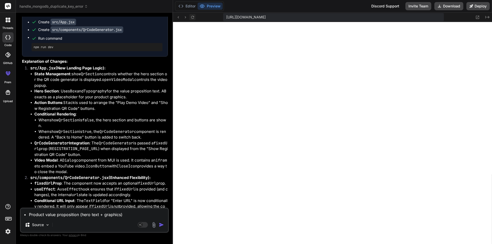
click at [194, 17] on icon at bounding box center [192, 17] width 4 height 4
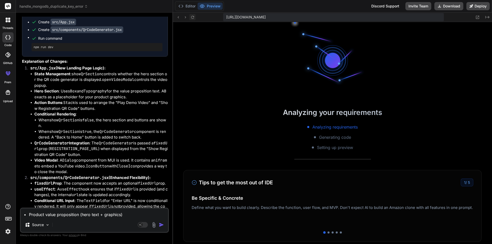
click at [194, 17] on icon at bounding box center [192, 17] width 4 height 4
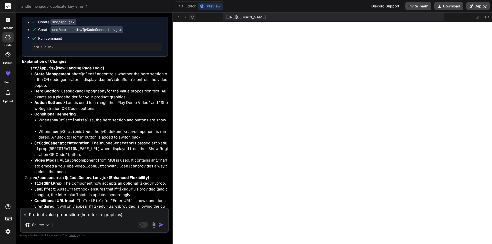
click at [194, 17] on icon at bounding box center [192, 17] width 4 height 4
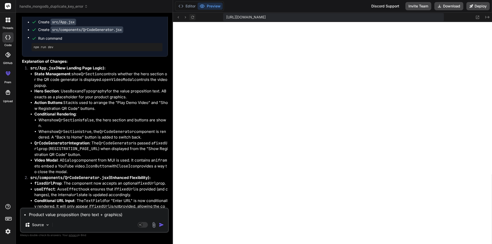
click at [194, 17] on icon at bounding box center [192, 17] width 4 height 4
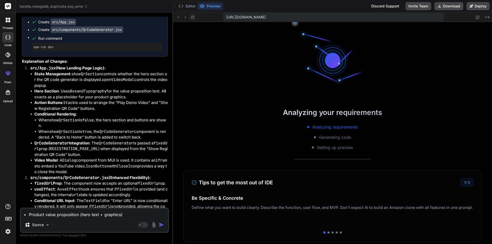
click at [194, 17] on icon at bounding box center [192, 17] width 4 height 4
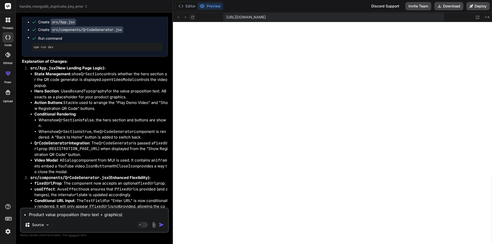
click at [194, 17] on icon at bounding box center [192, 17] width 4 height 4
click at [190, 6] on button "Editor" at bounding box center [186, 6] width 21 height 7
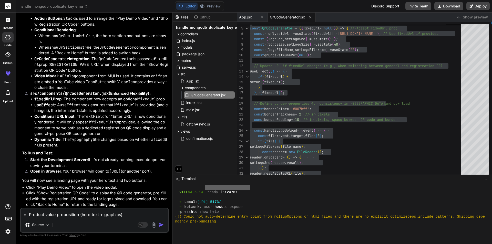
scroll to position [3852, 0]
